Goal: Find specific page/section: Find specific page/section

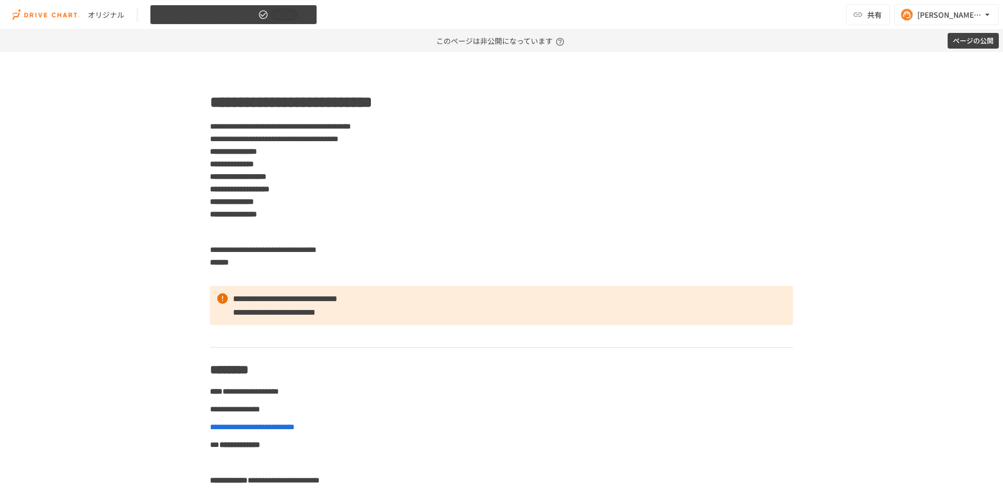
click at [285, 19] on span "非公開" at bounding box center [284, 14] width 27 height 11
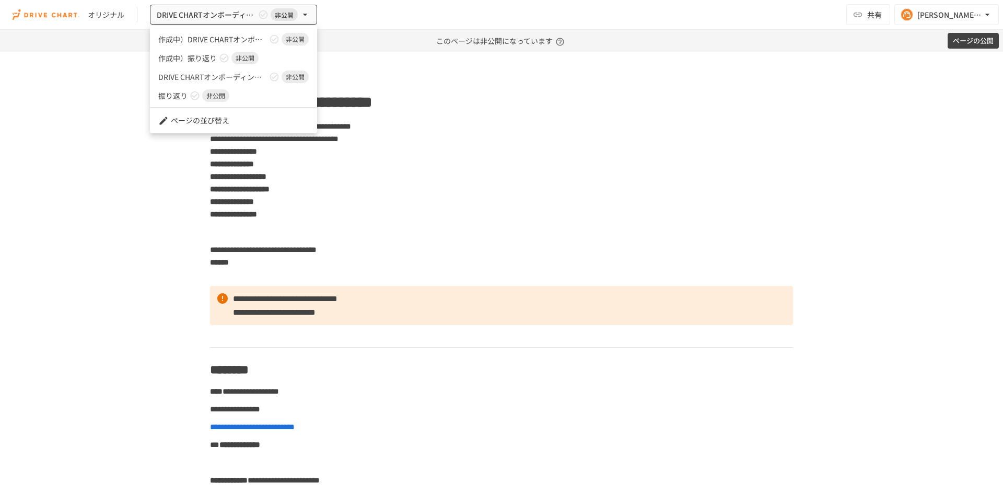
click at [390, 69] on div at bounding box center [501, 247] width 1003 height 494
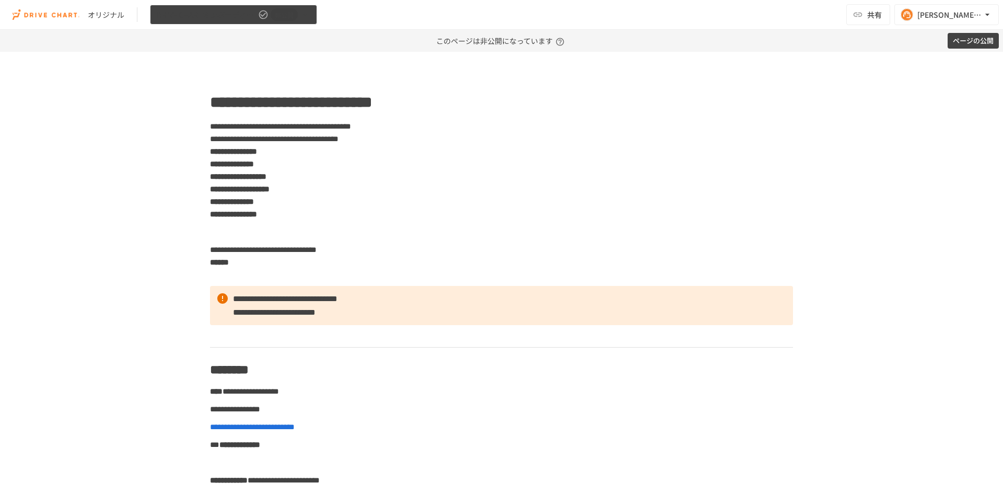
click at [307, 19] on button "DRIVE CHARTオンボーディング_v4.5 非公開" at bounding box center [233, 15] width 167 height 20
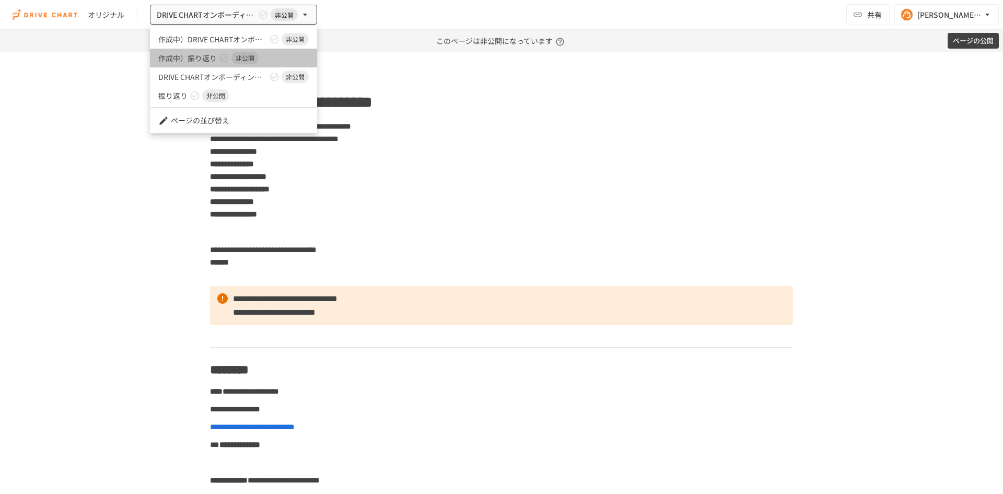
click at [224, 59] on icon at bounding box center [224, 58] width 9 height 9
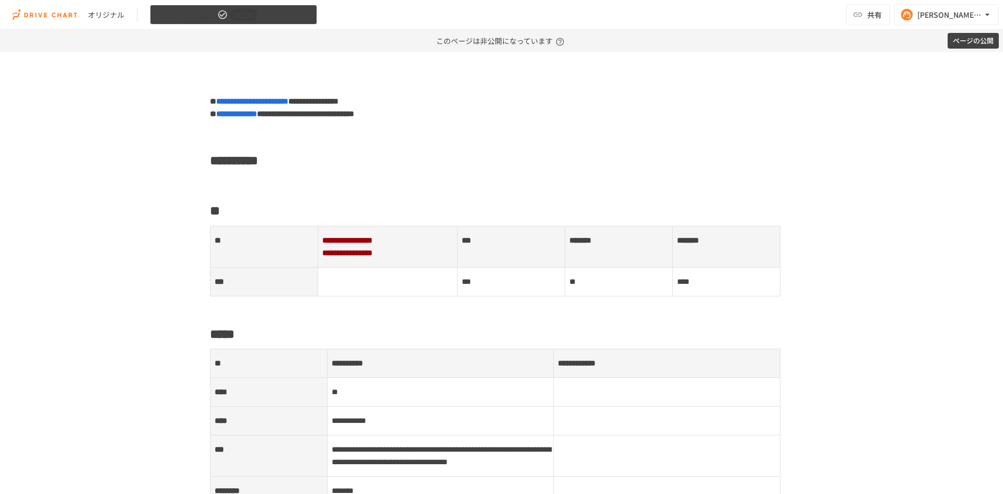
click at [190, 14] on span "作成中）振り返り" at bounding box center [186, 14] width 59 height 13
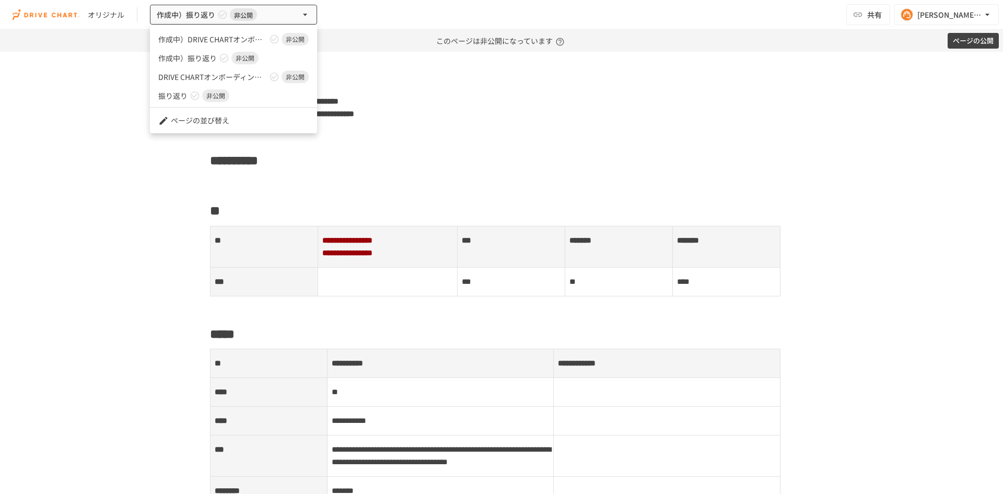
click at [221, 76] on span "DRIVE CHARTオンボーディング_v4.5" at bounding box center [212, 77] width 109 height 11
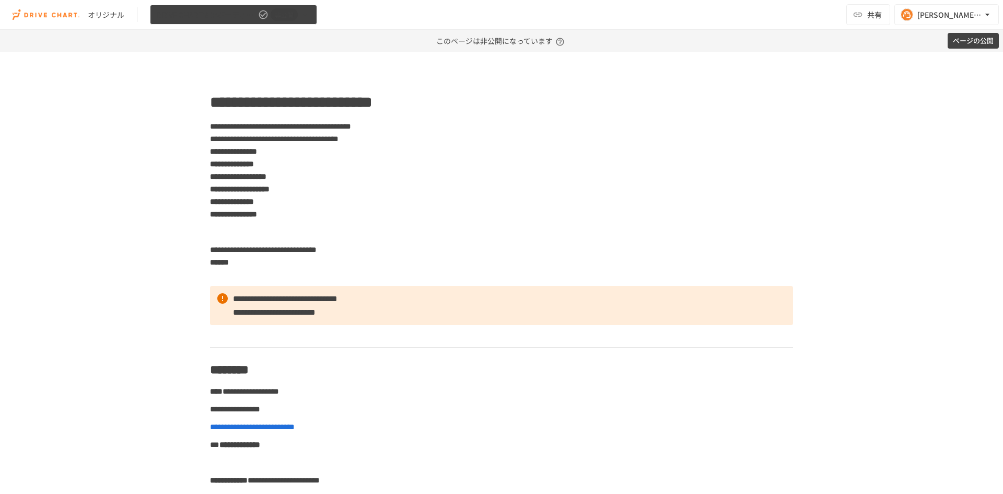
click at [237, 15] on span "DRIVE CHARTオンボーディング_v4.5" at bounding box center [206, 14] width 99 height 13
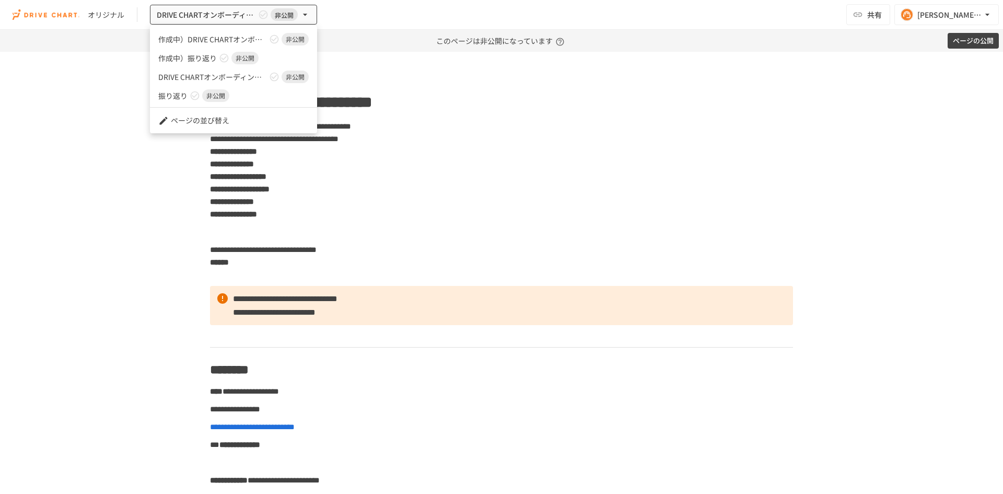
click at [233, 47] on link "作成中）DRIVE CHARTオンボーディング_v4.5 非公開" at bounding box center [233, 39] width 167 height 19
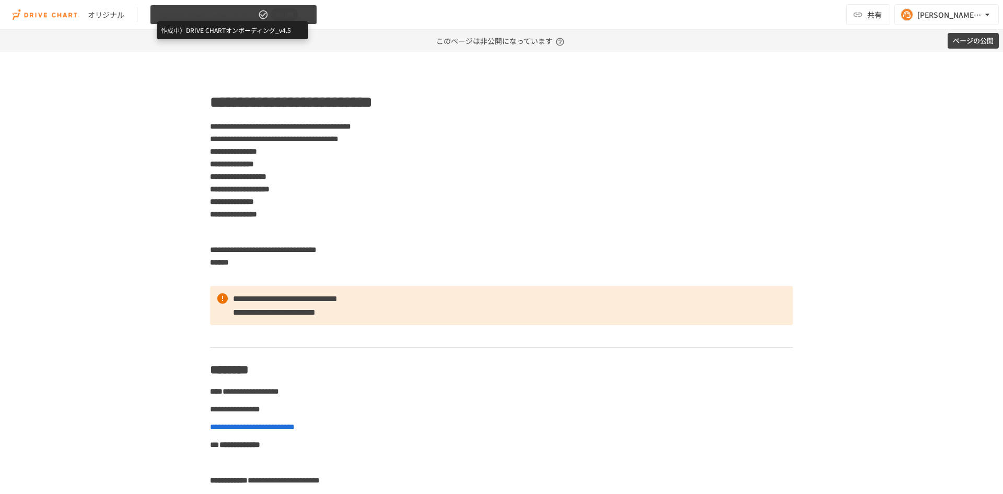
click at [227, 10] on span "作成中）DRIVE CHARTオンボーディング_v4.5" at bounding box center [206, 14] width 99 height 13
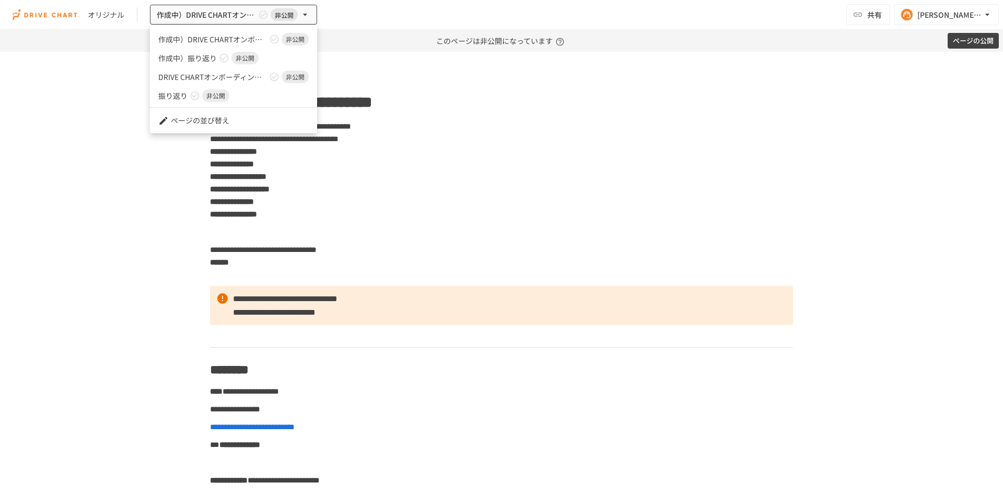
click at [232, 75] on span "DRIVE CHARTオンボーディング_v4.5" at bounding box center [212, 77] width 109 height 11
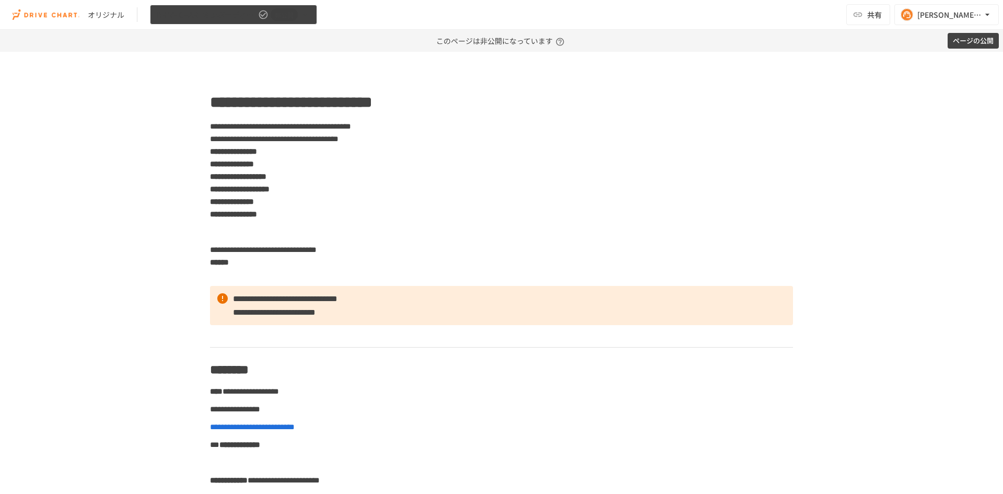
click at [274, 10] on span "非公開" at bounding box center [284, 14] width 27 height 11
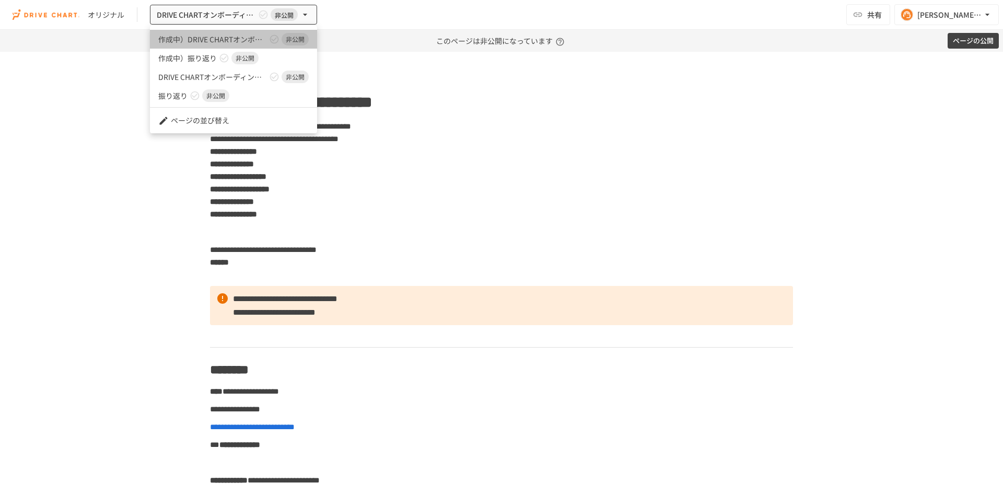
click at [227, 42] on span "作成中）DRIVE CHARTオンボーディング_v4.5" at bounding box center [212, 39] width 109 height 11
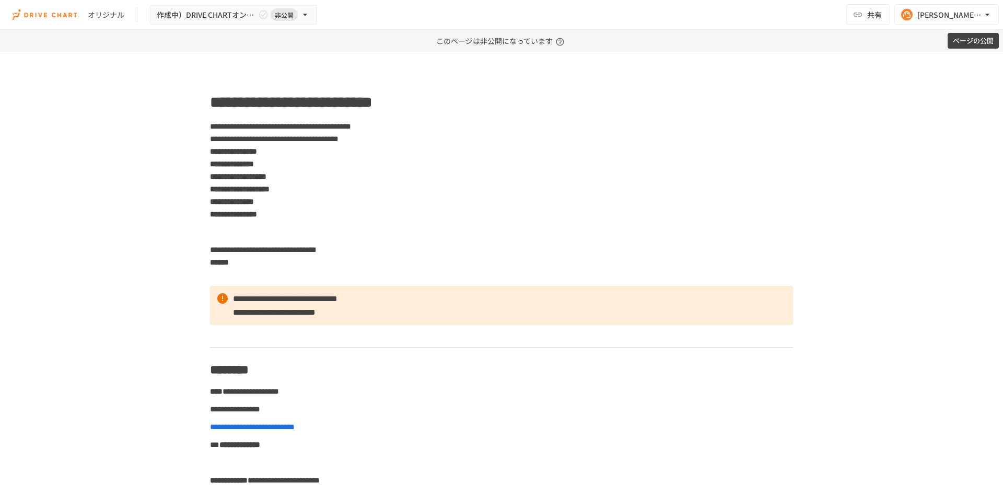
click at [977, 39] on button "ページの公開" at bounding box center [973, 41] width 51 height 16
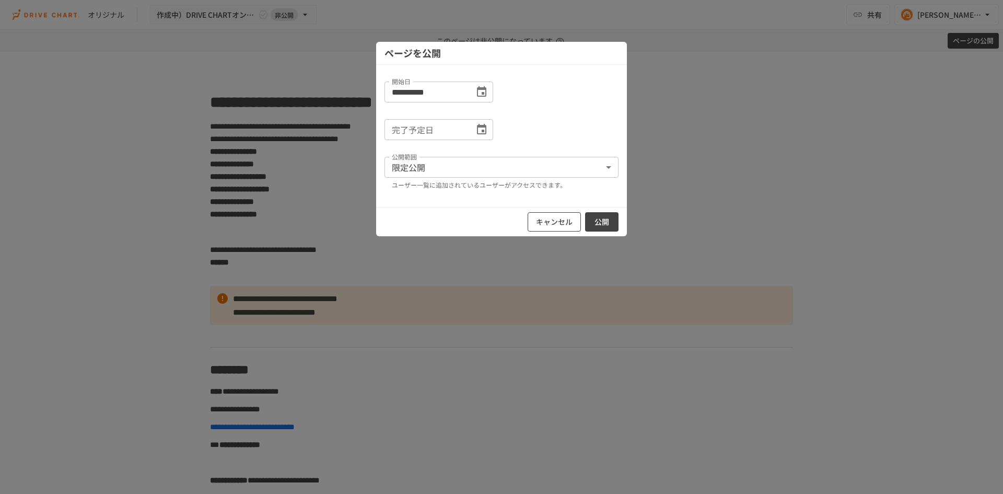
click at [550, 222] on button "キャンセル" at bounding box center [554, 221] width 53 height 19
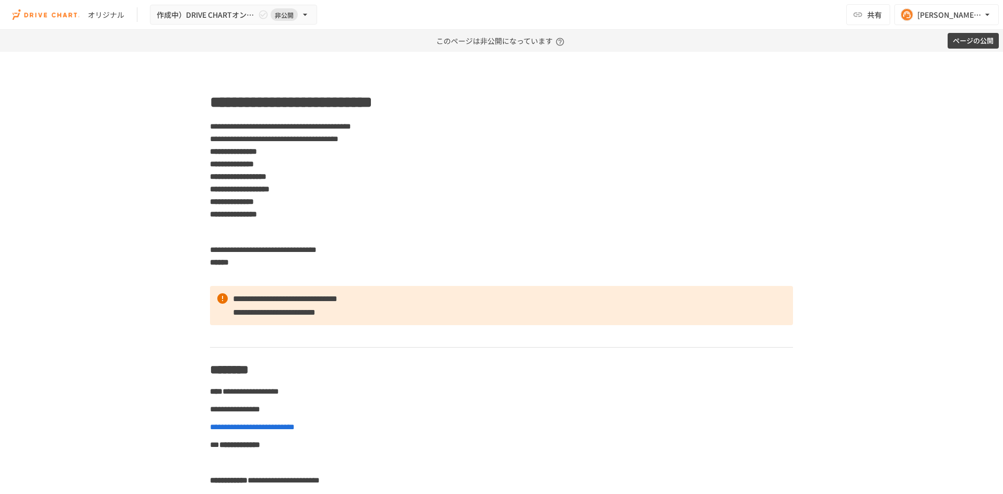
click at [97, 18] on div "オリジナル" at bounding box center [106, 14] width 37 height 11
click at [939, 21] on div "[PERSON_NAME][EMAIL_ADDRESS][DOMAIN_NAME]" at bounding box center [950, 14] width 65 height 13
click at [720, 28] on div at bounding box center [501, 247] width 1003 height 494
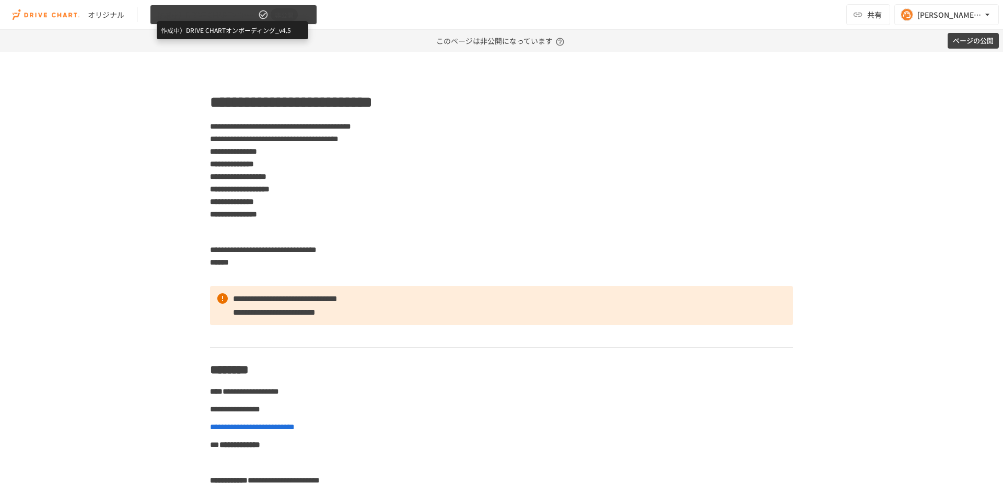
click at [243, 18] on span "作成中）DRIVE CHARTオンボーディング_v4.5" at bounding box center [206, 14] width 99 height 13
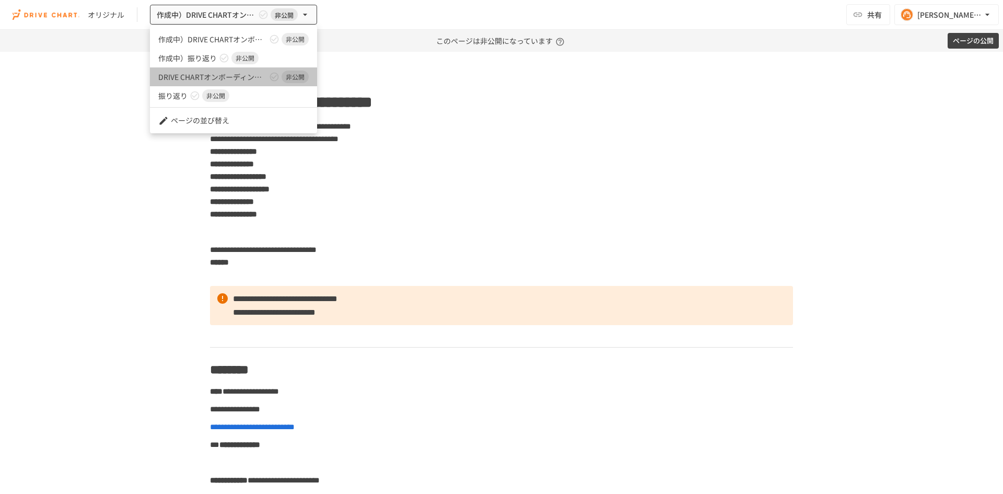
click at [205, 78] on span "DRIVE CHARTオンボーディング_v4.5" at bounding box center [212, 77] width 109 height 11
